Goal: Task Accomplishment & Management: Manage account settings

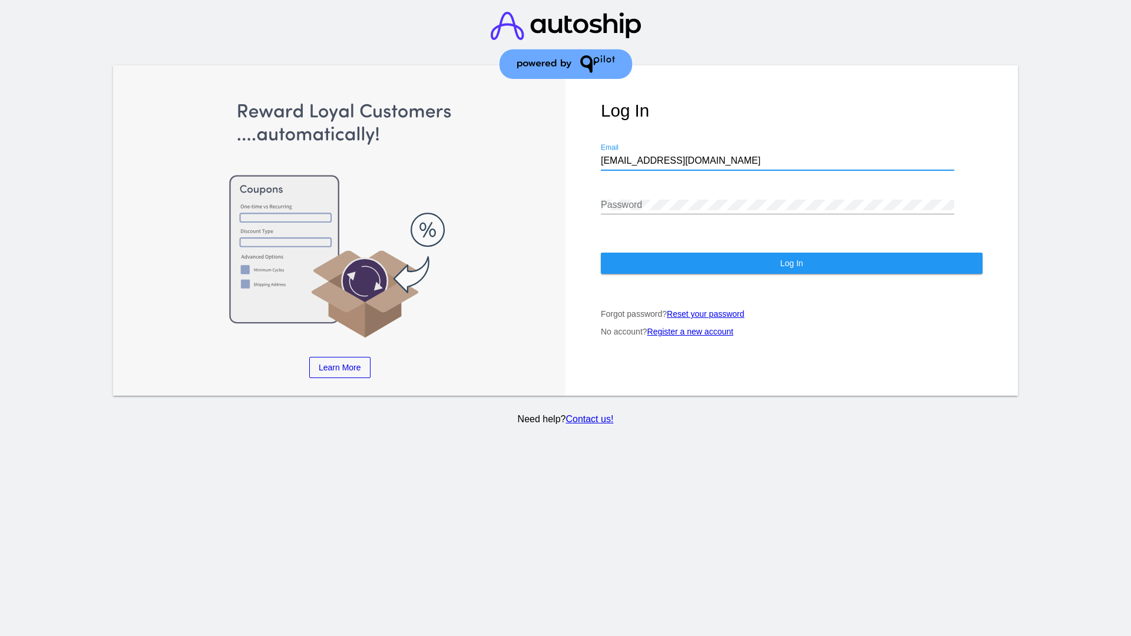
type input "jr@patternsinthecloud.com"
click at [791, 263] on span "Log In" at bounding box center [791, 263] width 23 height 9
